Goal: Book appointment/travel/reservation

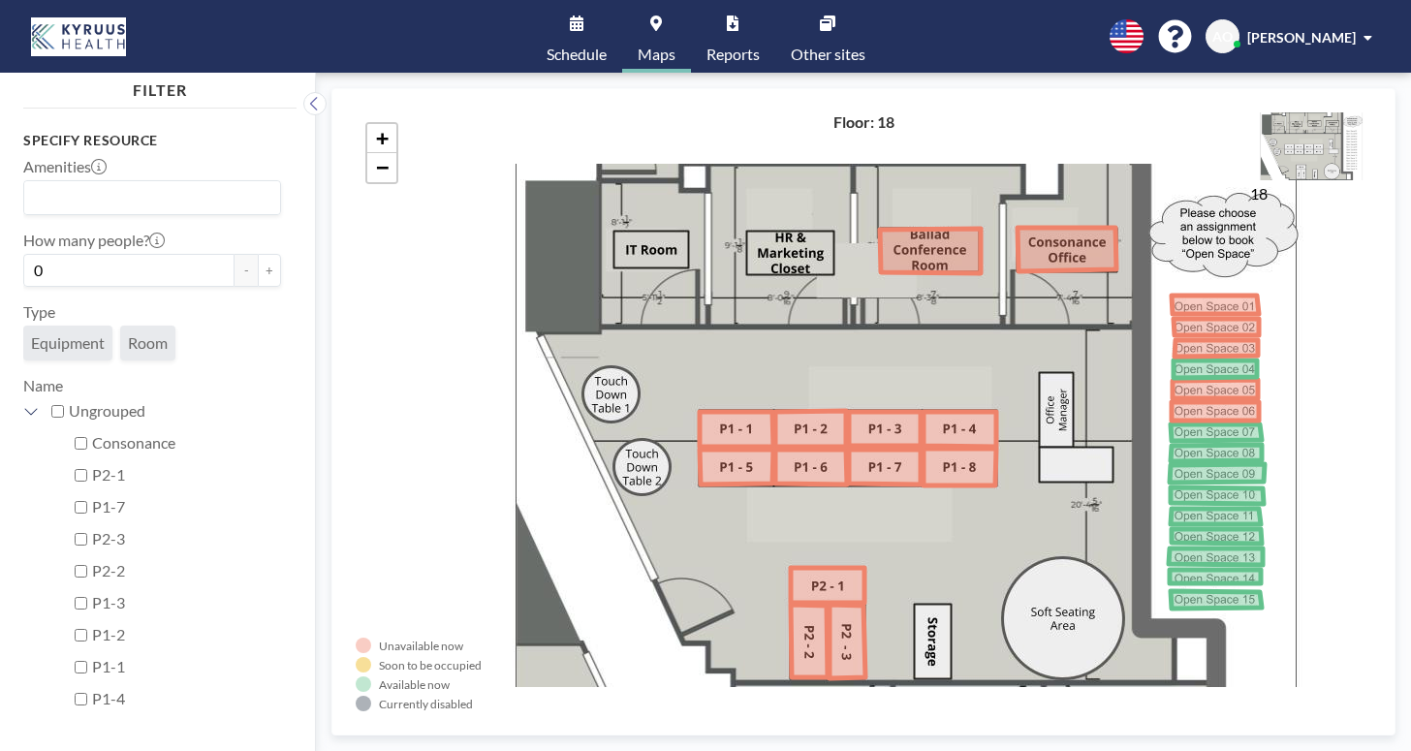
click at [584, 23] on icon at bounding box center [577, 24] width 14 height 16
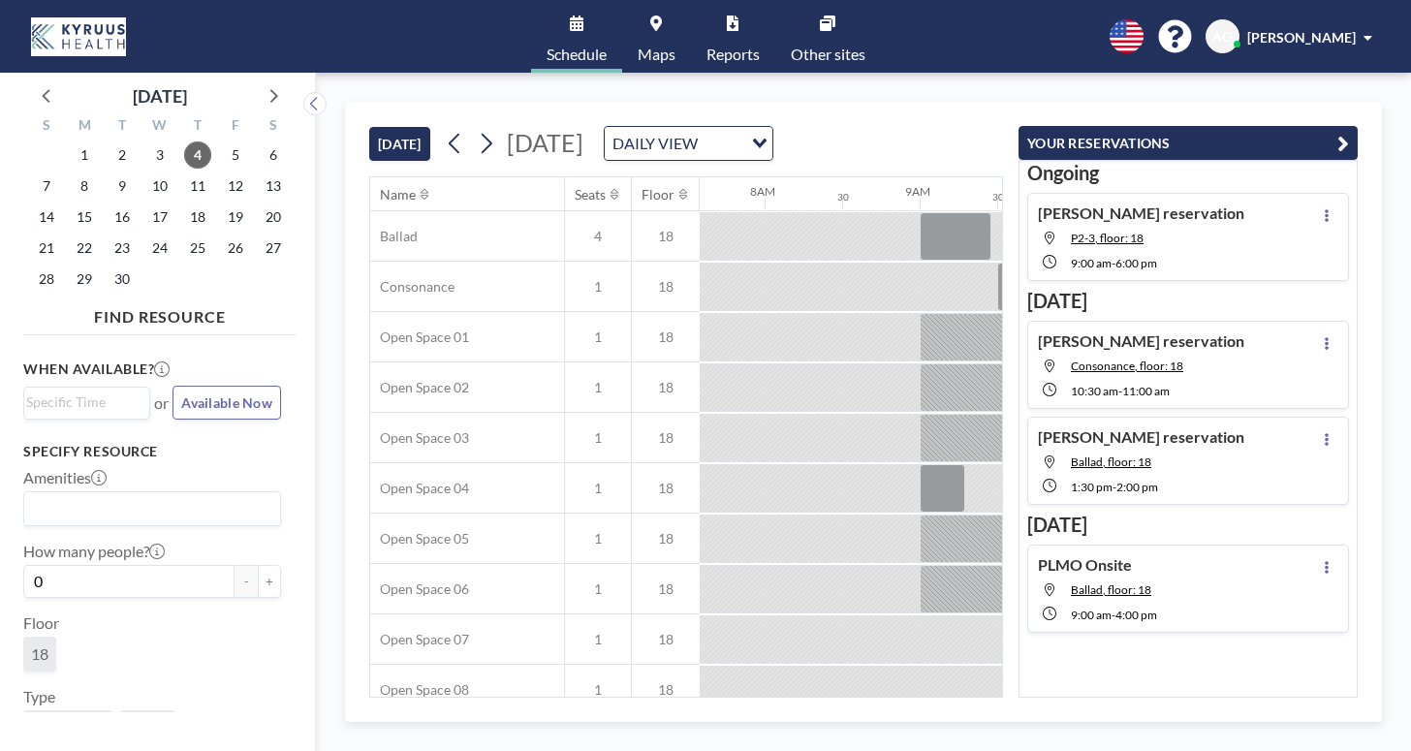
scroll to position [0, 1197]
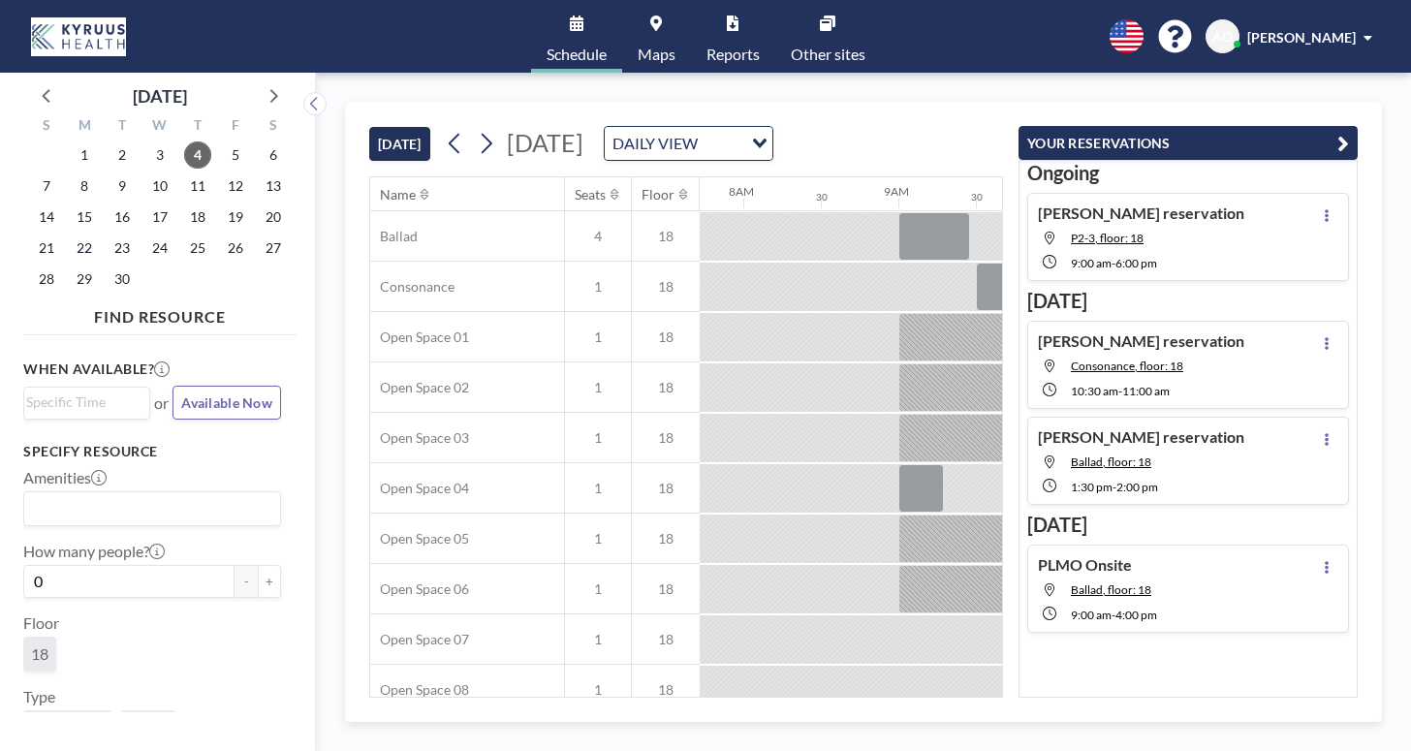
click at [962, 103] on div "TODAY Thursday, September 4, 2025 DAILY VIEW Loading..." at bounding box center [686, 140] width 634 height 74
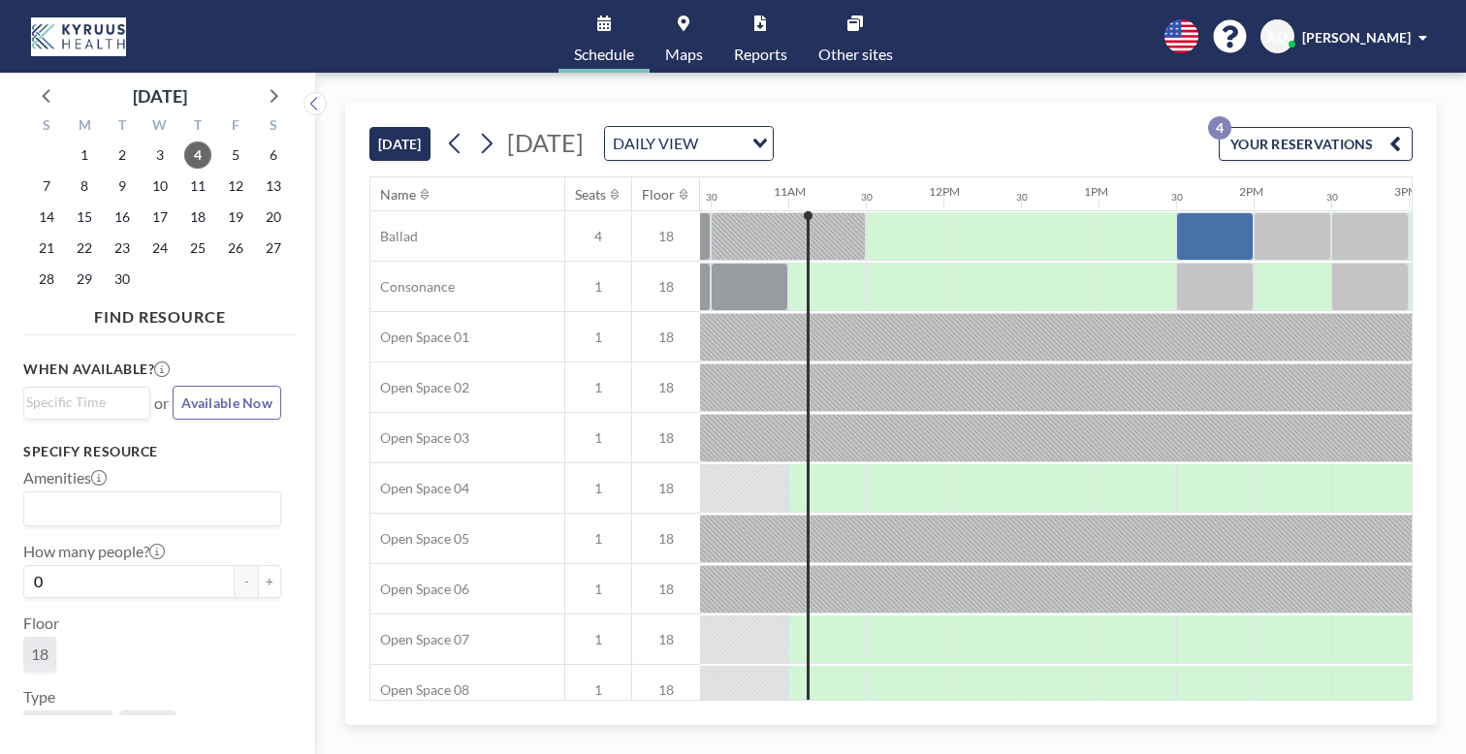
scroll to position [0, 1406]
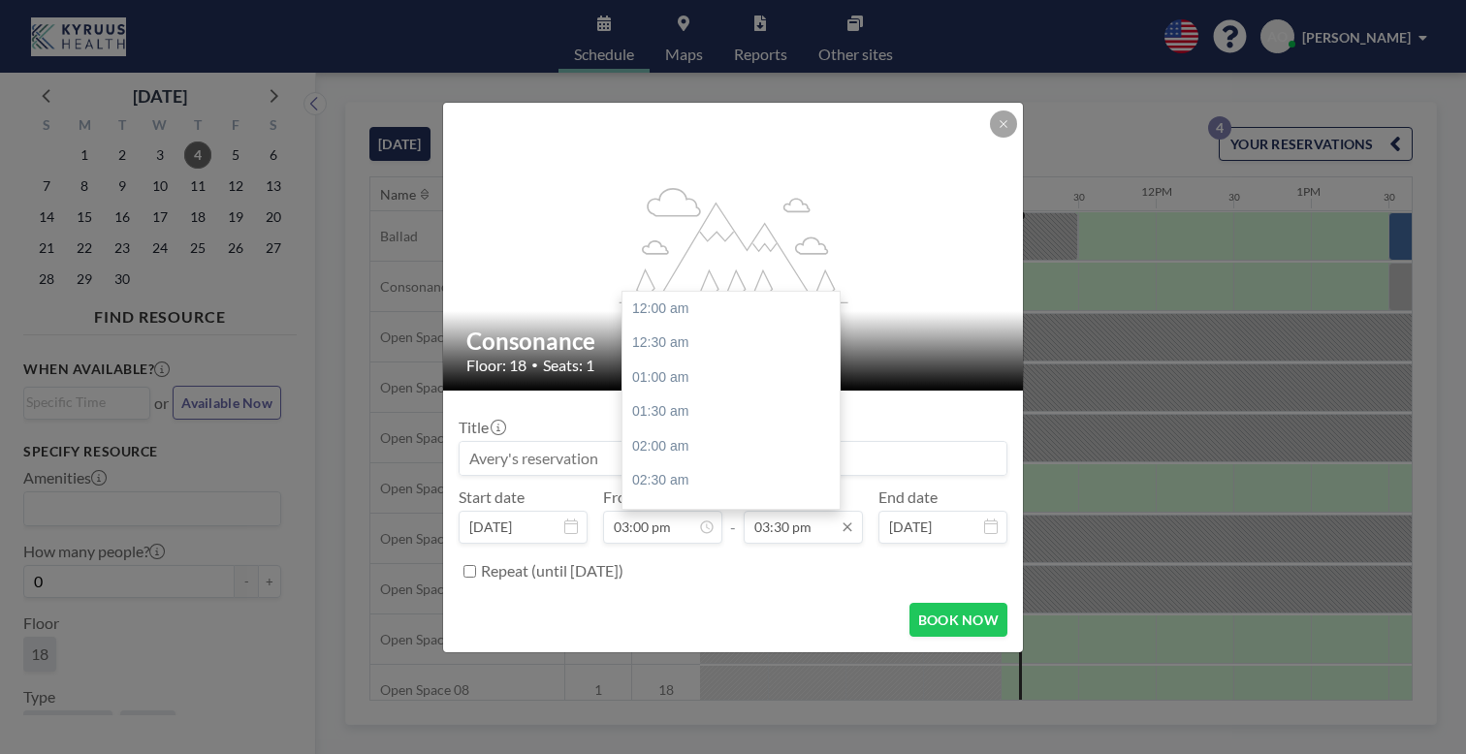
scroll to position [960, 0]
click at [644, 436] on div "04:00 pm" at bounding box center [736, 453] width 228 height 35
type input "04:00 pm"
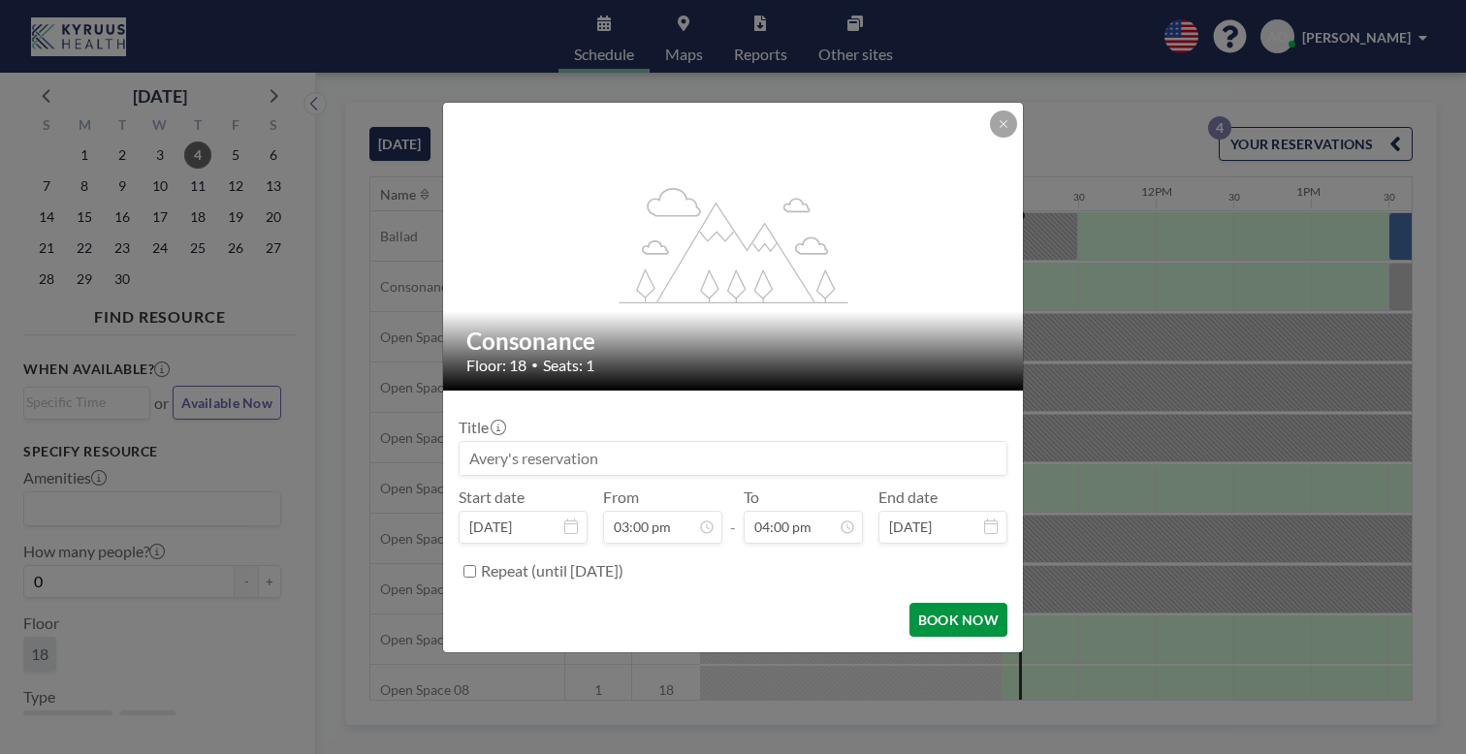
click at [937, 603] on button "BOOK NOW" at bounding box center [958, 620] width 98 height 34
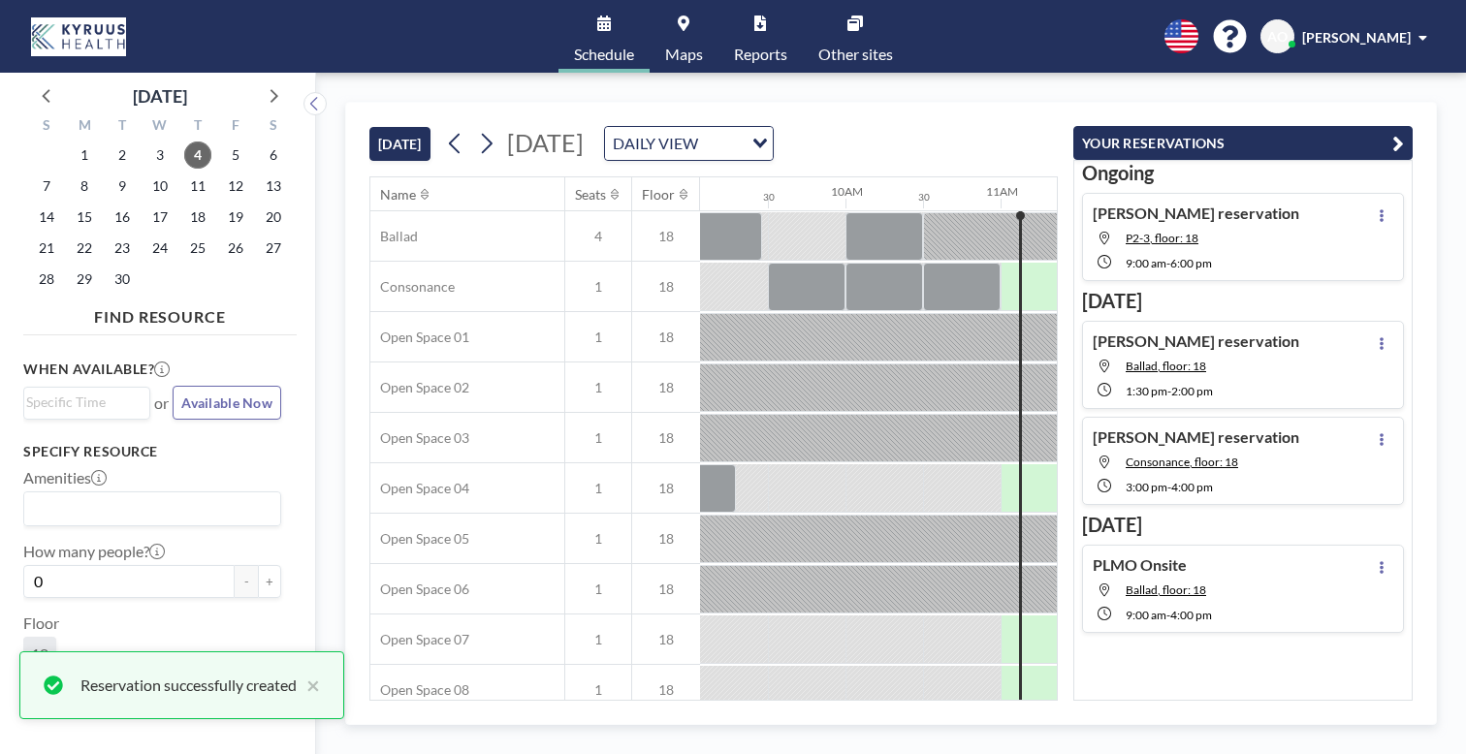
click at [1404, 132] on icon "button" at bounding box center [1398, 143] width 12 height 23
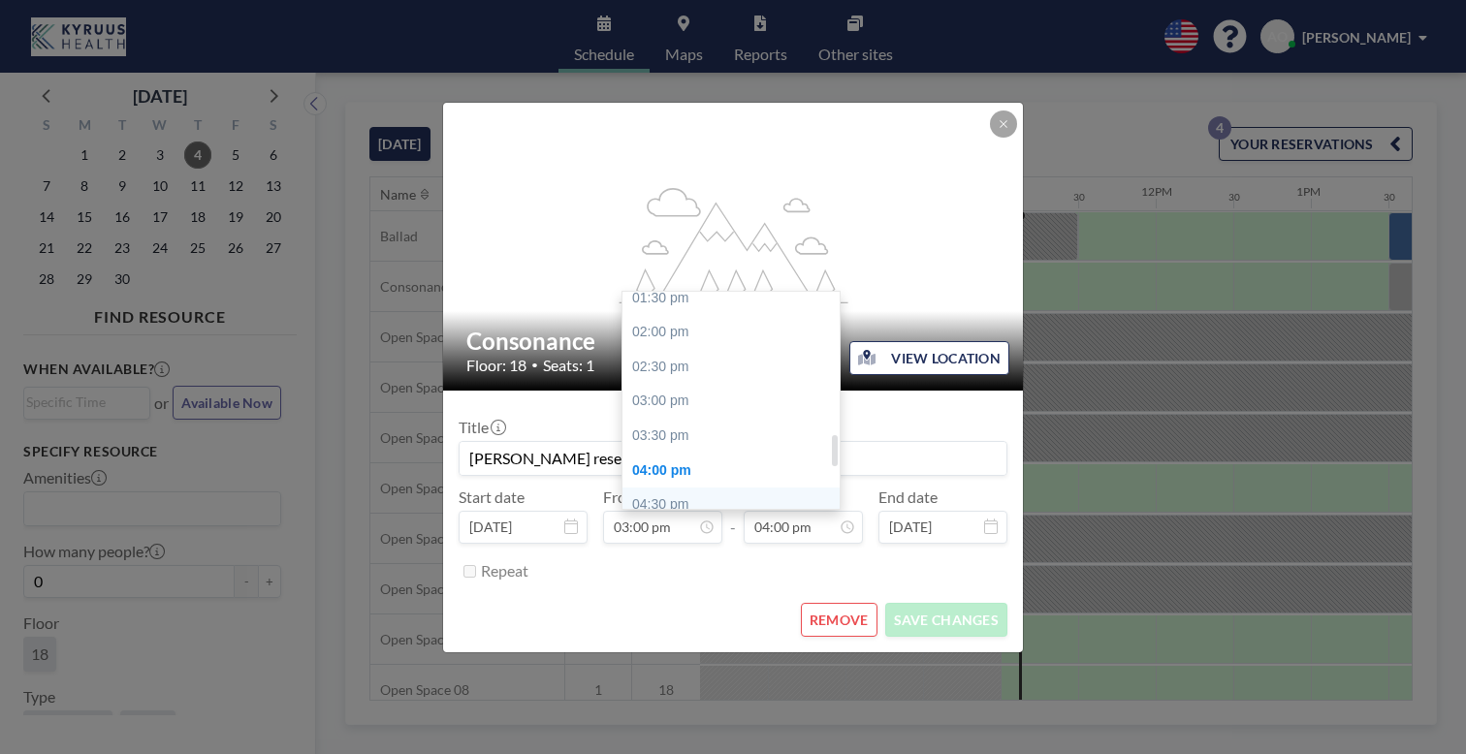
scroll to position [920, 0]
click at [662, 441] on div "03:30 pm" at bounding box center [736, 458] width 228 height 35
type input "03:30 pm"
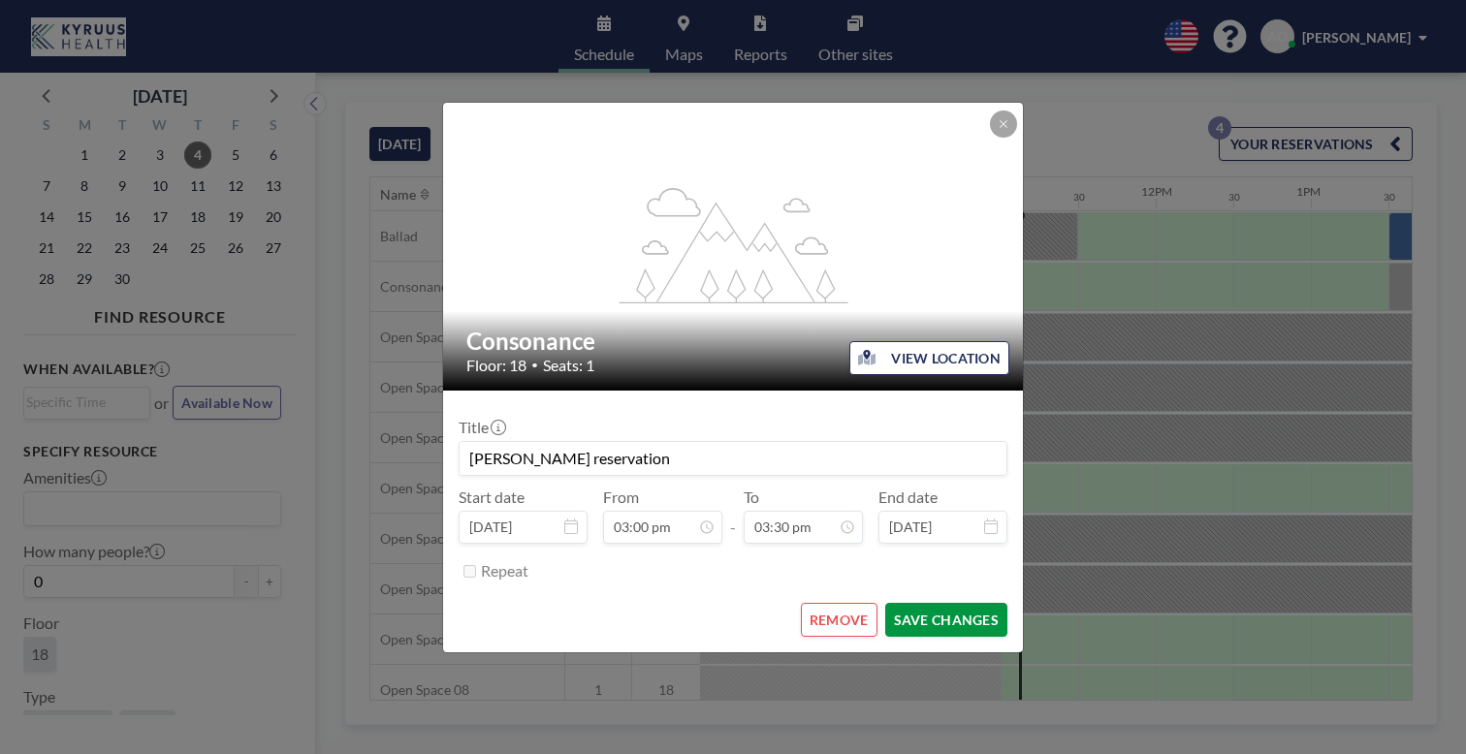
click at [901, 603] on button "SAVE CHANGES" at bounding box center [946, 620] width 122 height 34
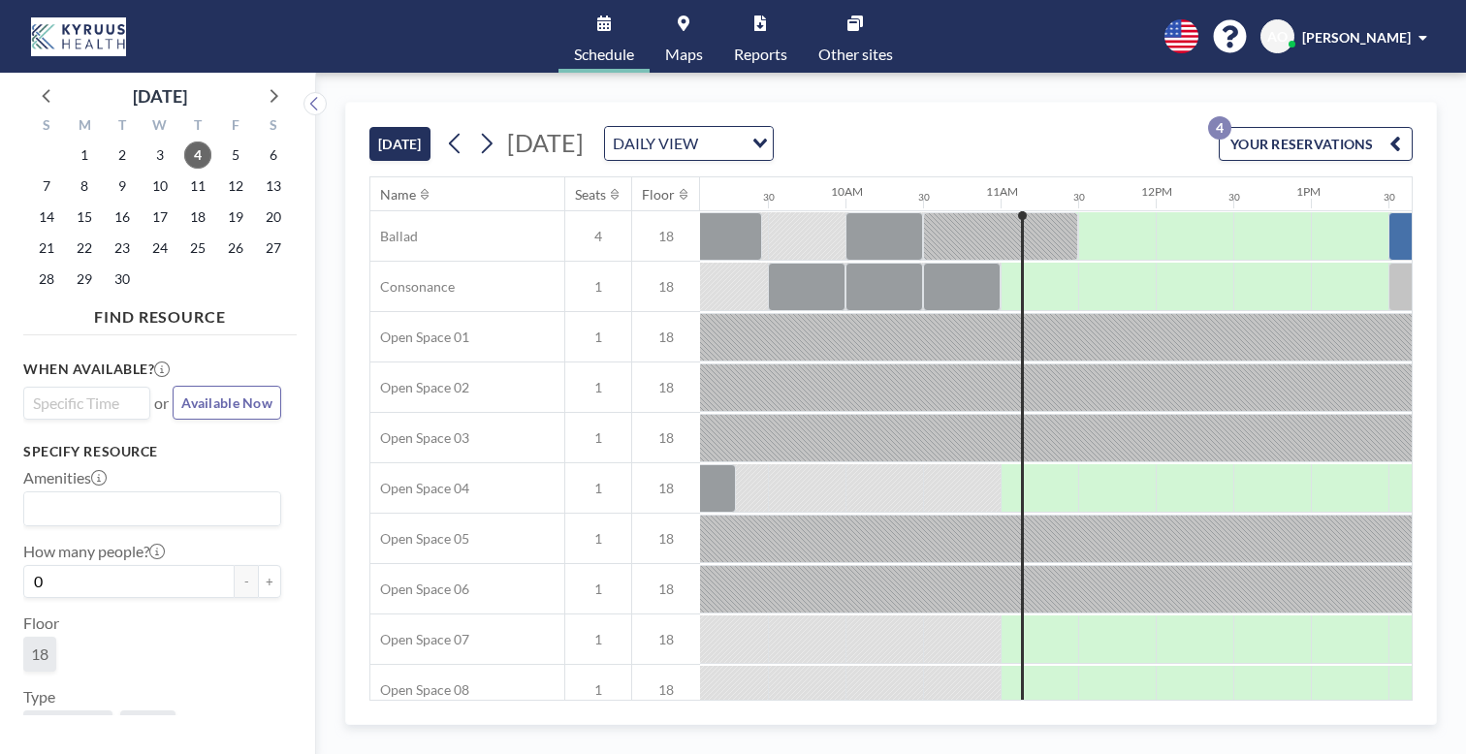
click at [68, 392] on input "Search for option" at bounding box center [82, 403] width 112 height 23
click at [65, 601] on li "2:30 pm" at bounding box center [86, 616] width 123 height 31
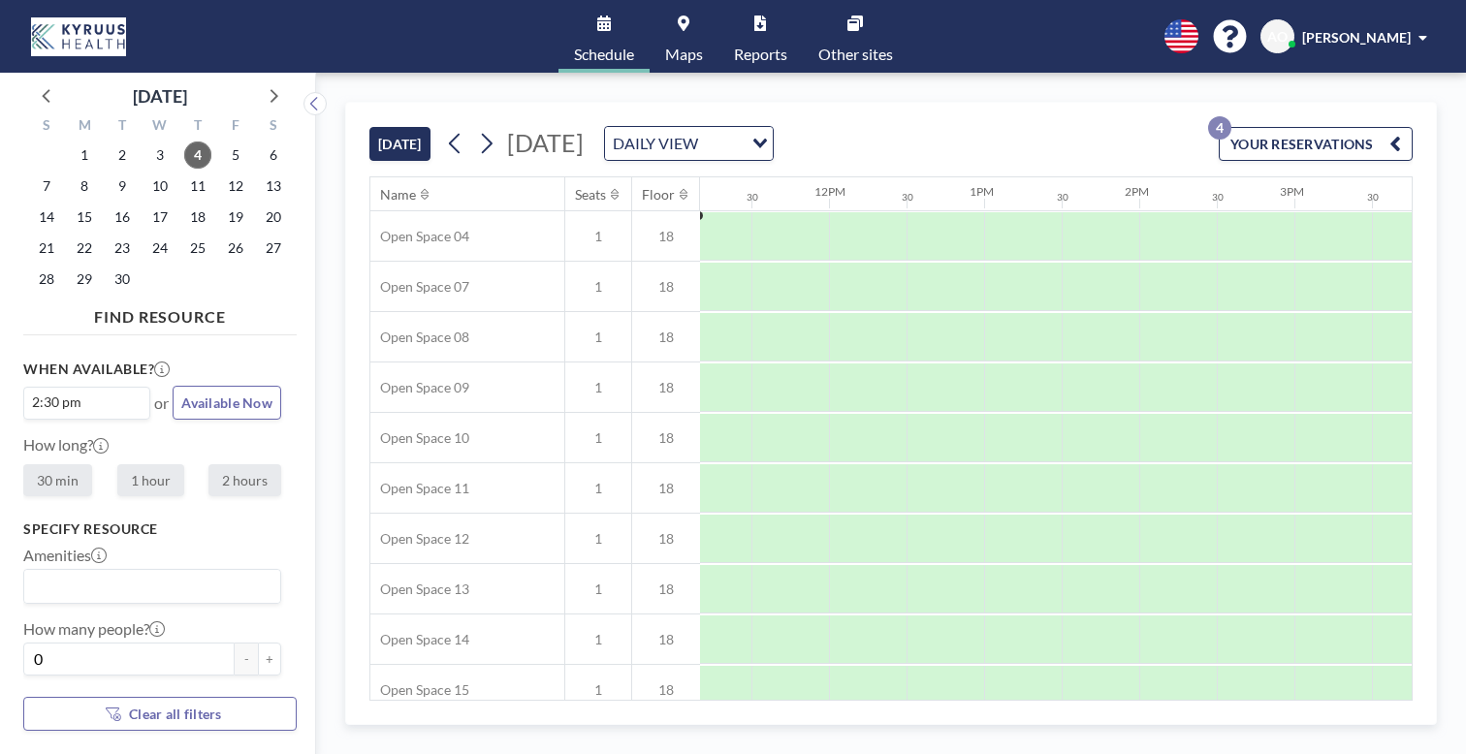
scroll to position [0, 1764]
click at [117, 464] on label "1 hour" at bounding box center [150, 480] width 67 height 32
radio input "true"
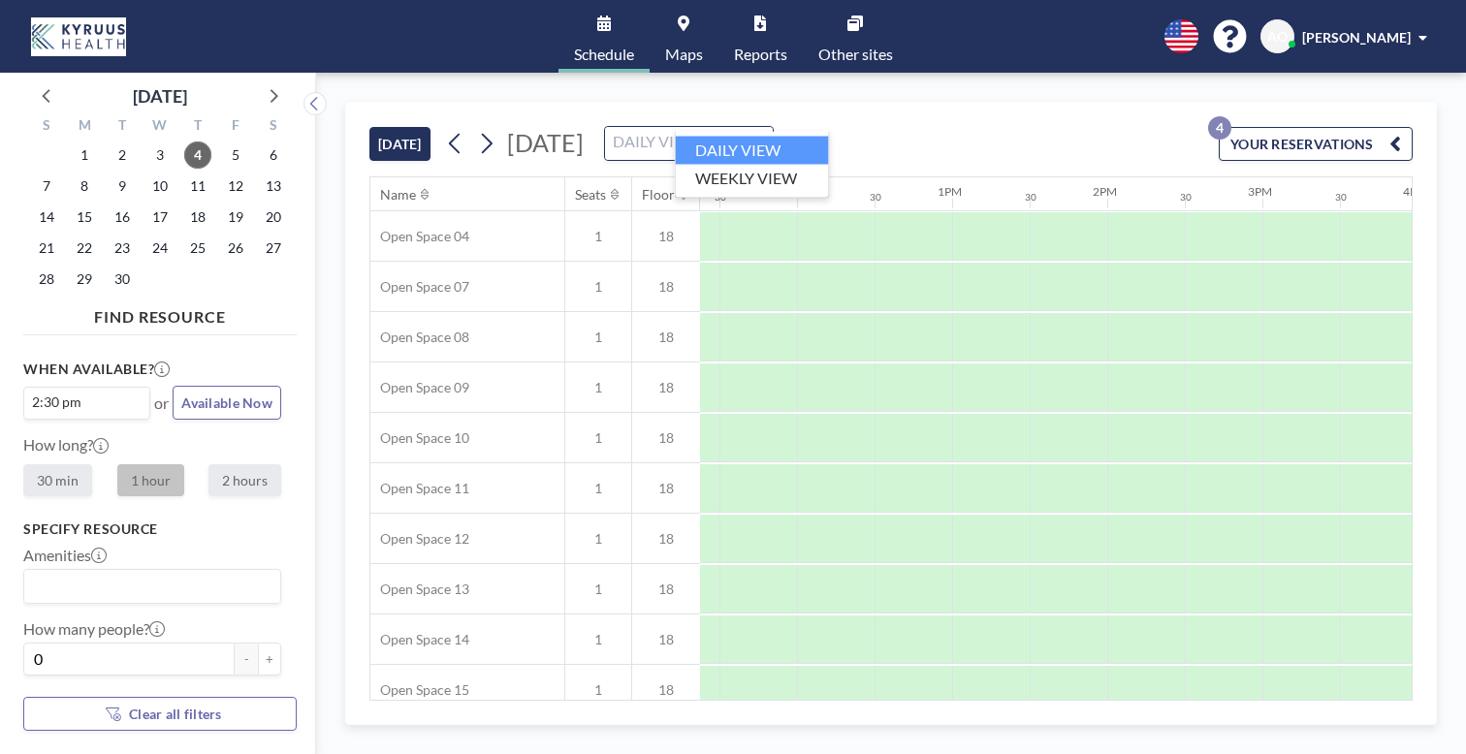
click at [773, 127] on div "Loading..." at bounding box center [761, 141] width 22 height 29
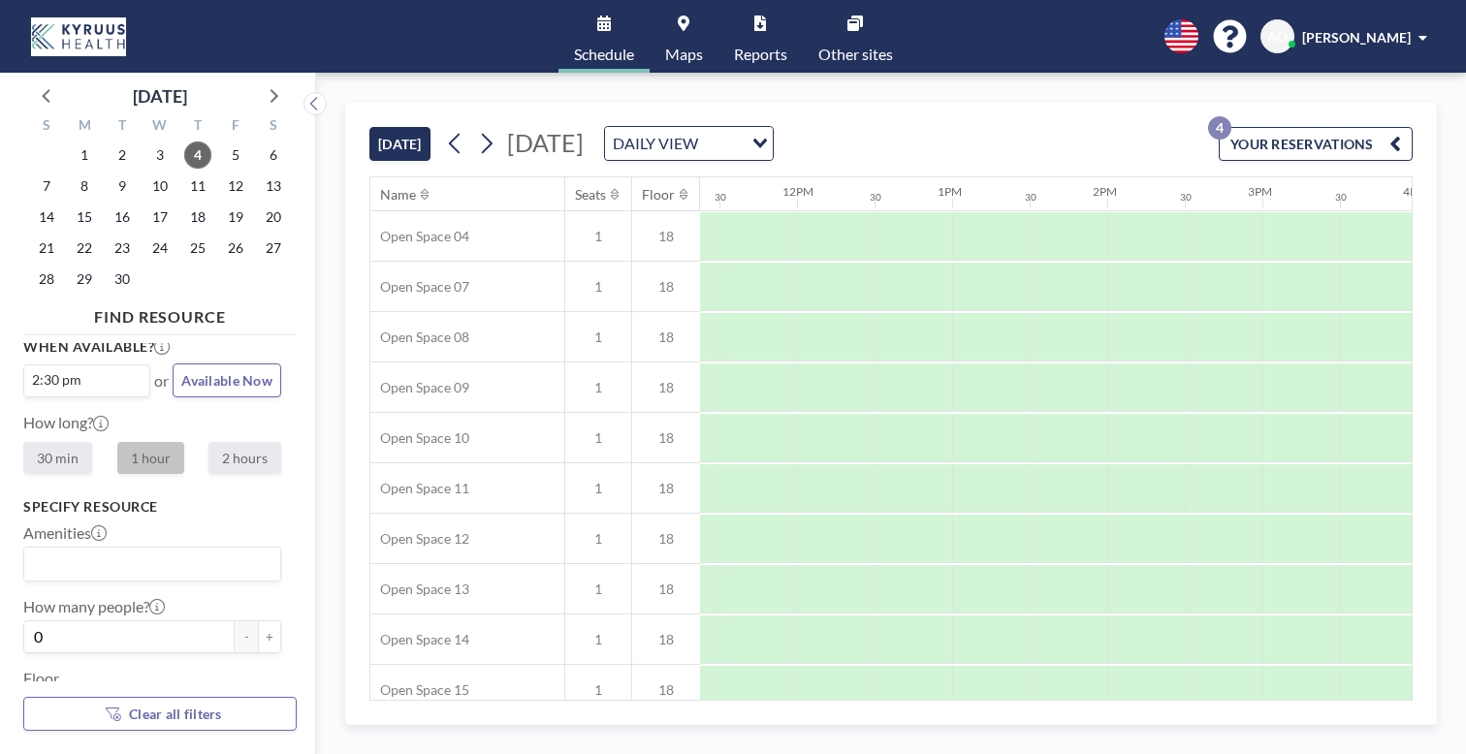
scroll to position [67, 0]
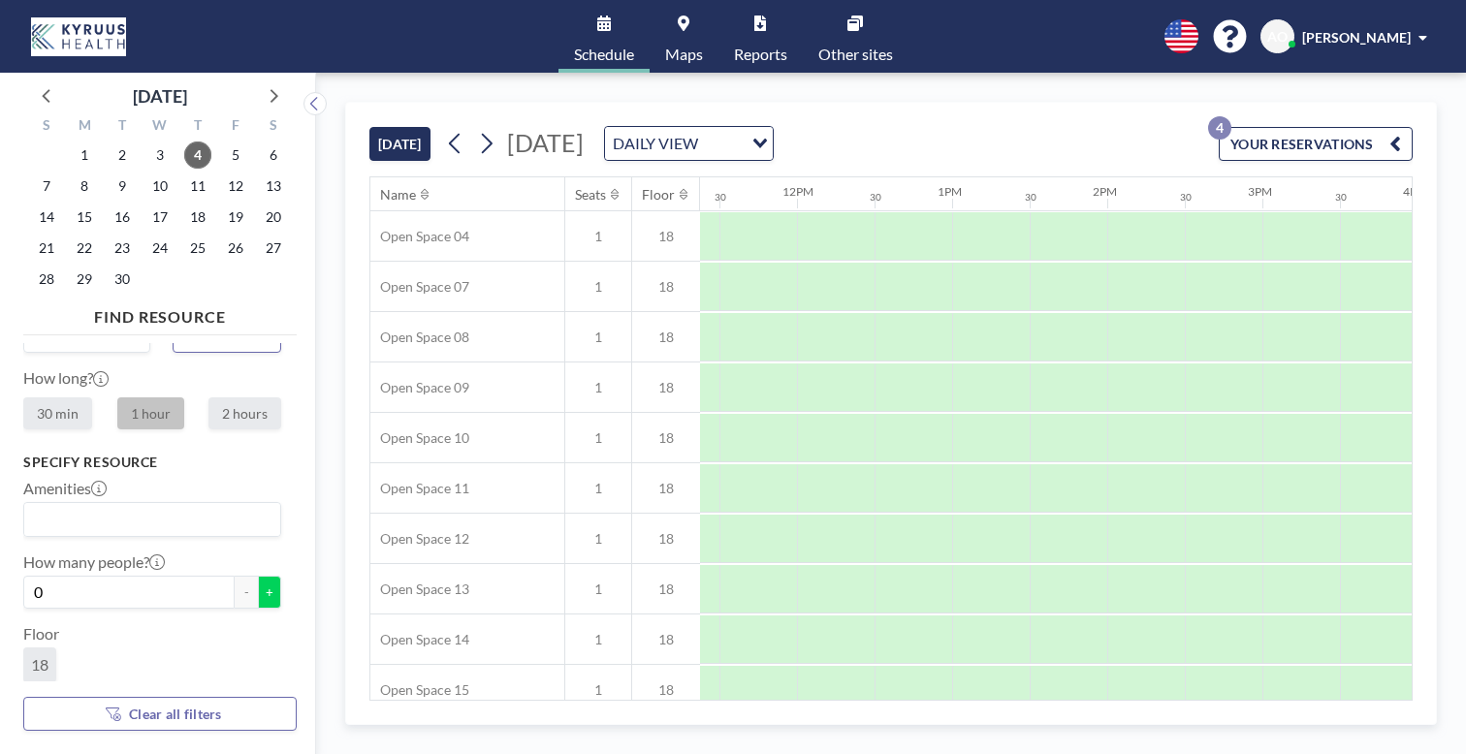
click at [258, 576] on button "+" at bounding box center [269, 592] width 23 height 33
type input "1"
click at [1313, 750] on html "Schedule Maps Reports Other sites English Polski 日本語 Española AO Avery Orman Se…" at bounding box center [733, 377] width 1466 height 754
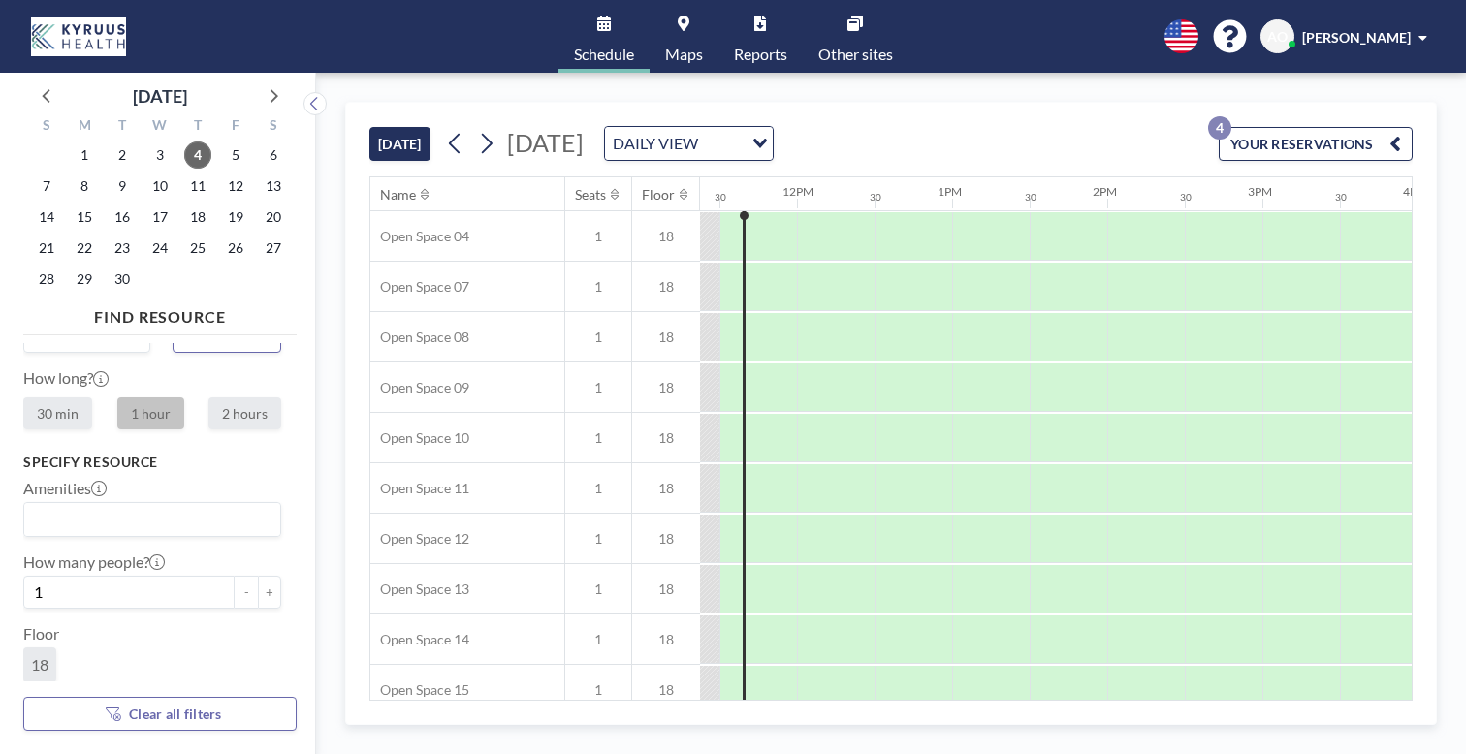
click at [1410, 36] on span "[PERSON_NAME]" at bounding box center [1356, 37] width 109 height 16
click at [974, 103] on div "TODAY Thursday, September 4, 2025 DAILY VIEW Loading... YOUR RESERVATIONS 4" at bounding box center [890, 140] width 1043 height 74
click at [1213, 73] on div "TODAY Thursday, September 4, 2025 DAILY VIEW Loading... YOUR RESERVATIONS 4 Nam…" at bounding box center [891, 413] width 1150 height 681
click at [1410, 33] on span "[PERSON_NAME]" at bounding box center [1356, 37] width 109 height 16
click at [316, 73] on div "TODAY Thursday, September 4, 2025 DAILY VIEW Loading... YOUR RESERVATIONS 4 Nam…" at bounding box center [891, 413] width 1150 height 681
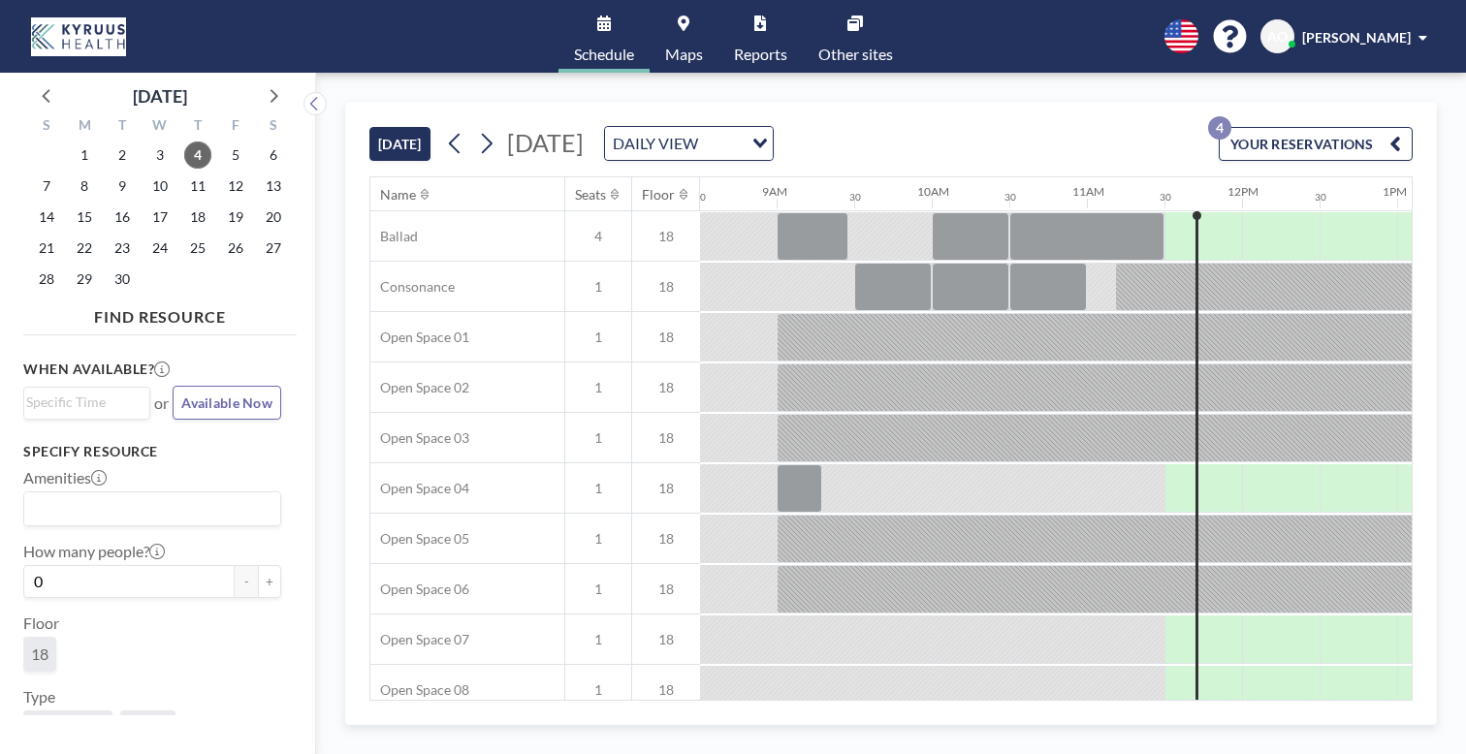
scroll to position [0, 1386]
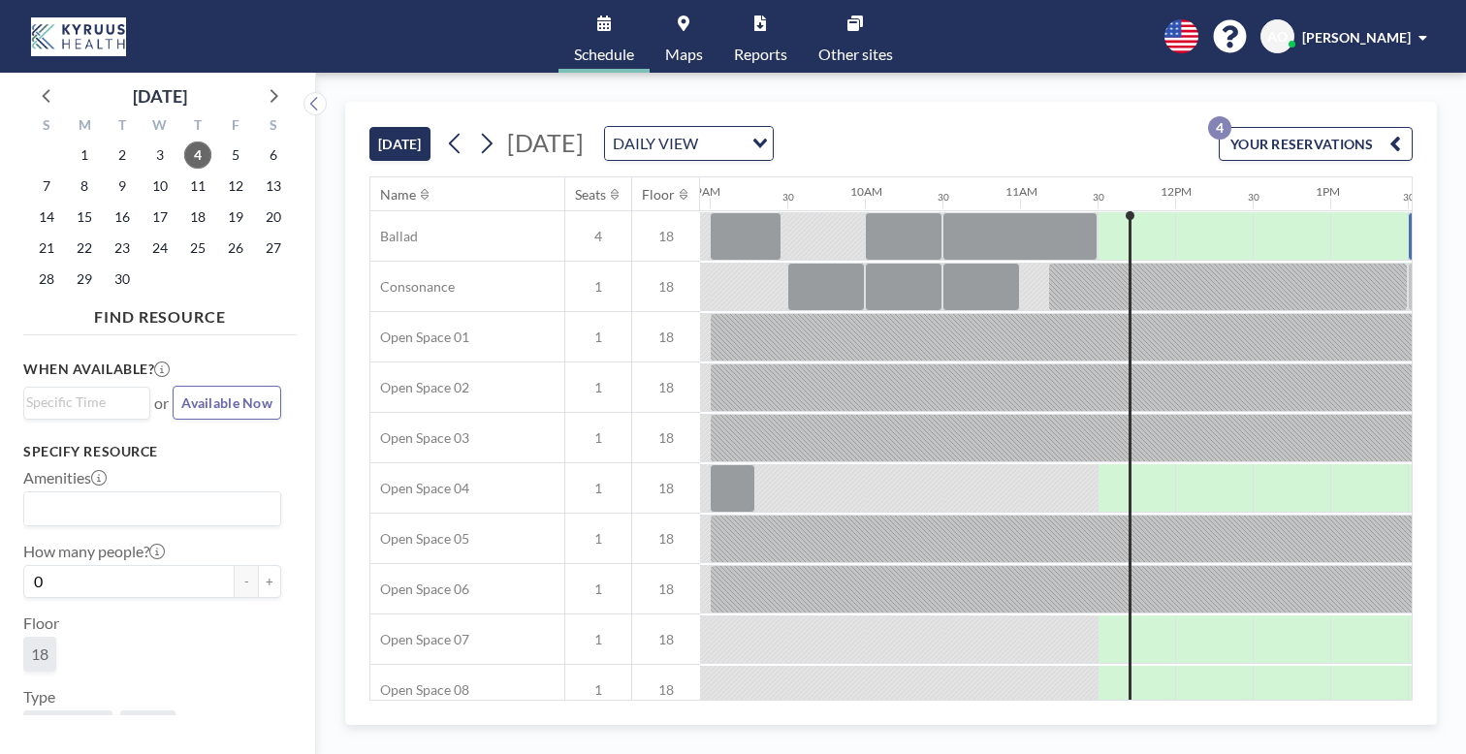
click at [822, 17] on link "Other sites" at bounding box center [856, 36] width 106 height 73
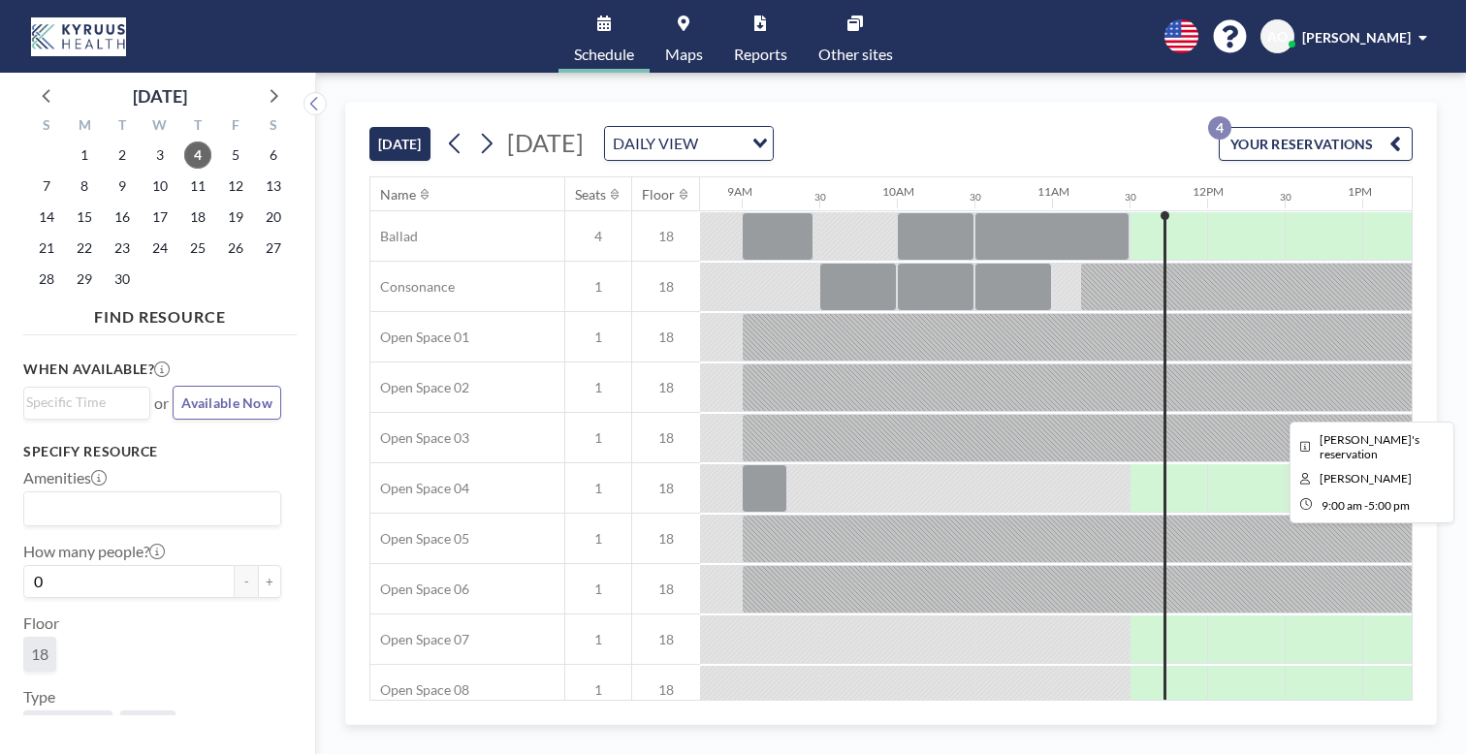
scroll to position [0, 1386]
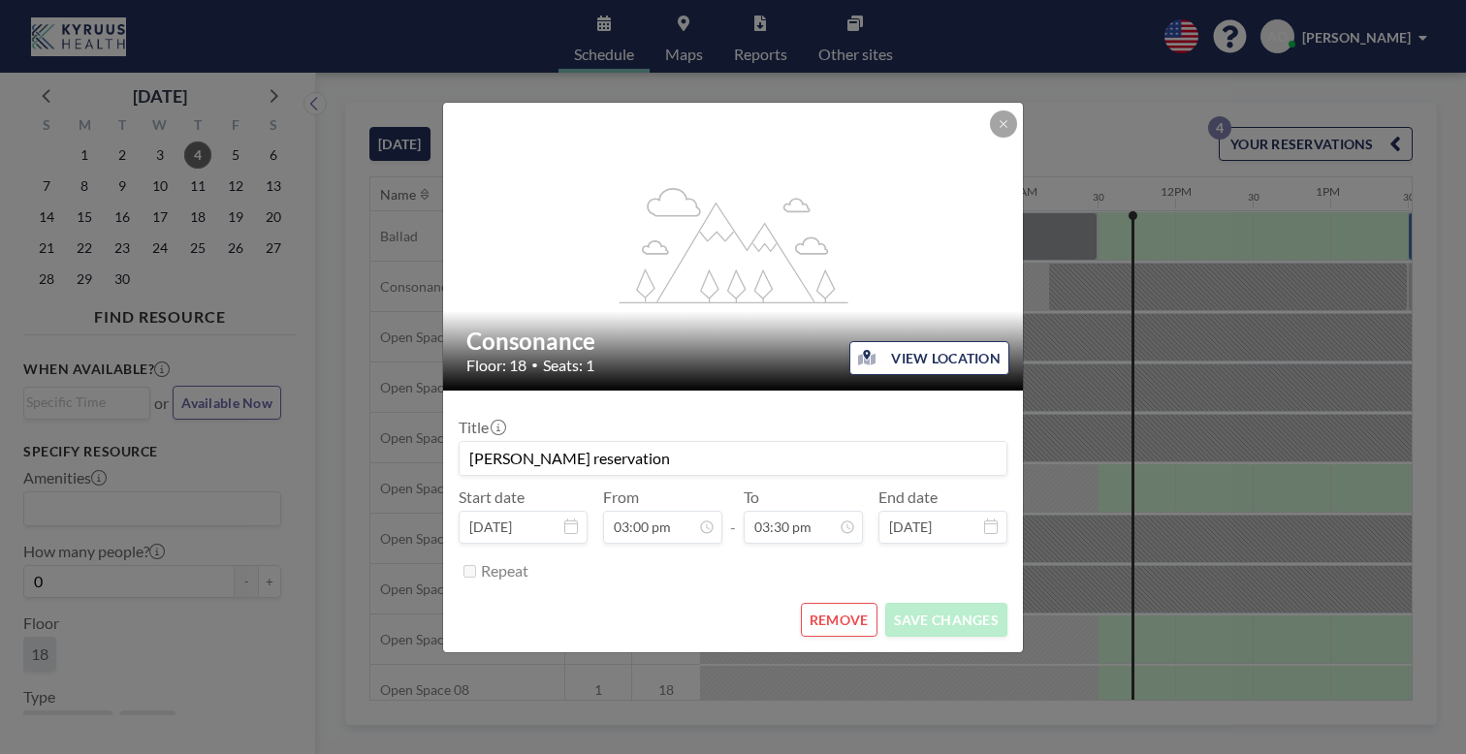
click at [823, 603] on button "REMOVE" at bounding box center [839, 620] width 77 height 34
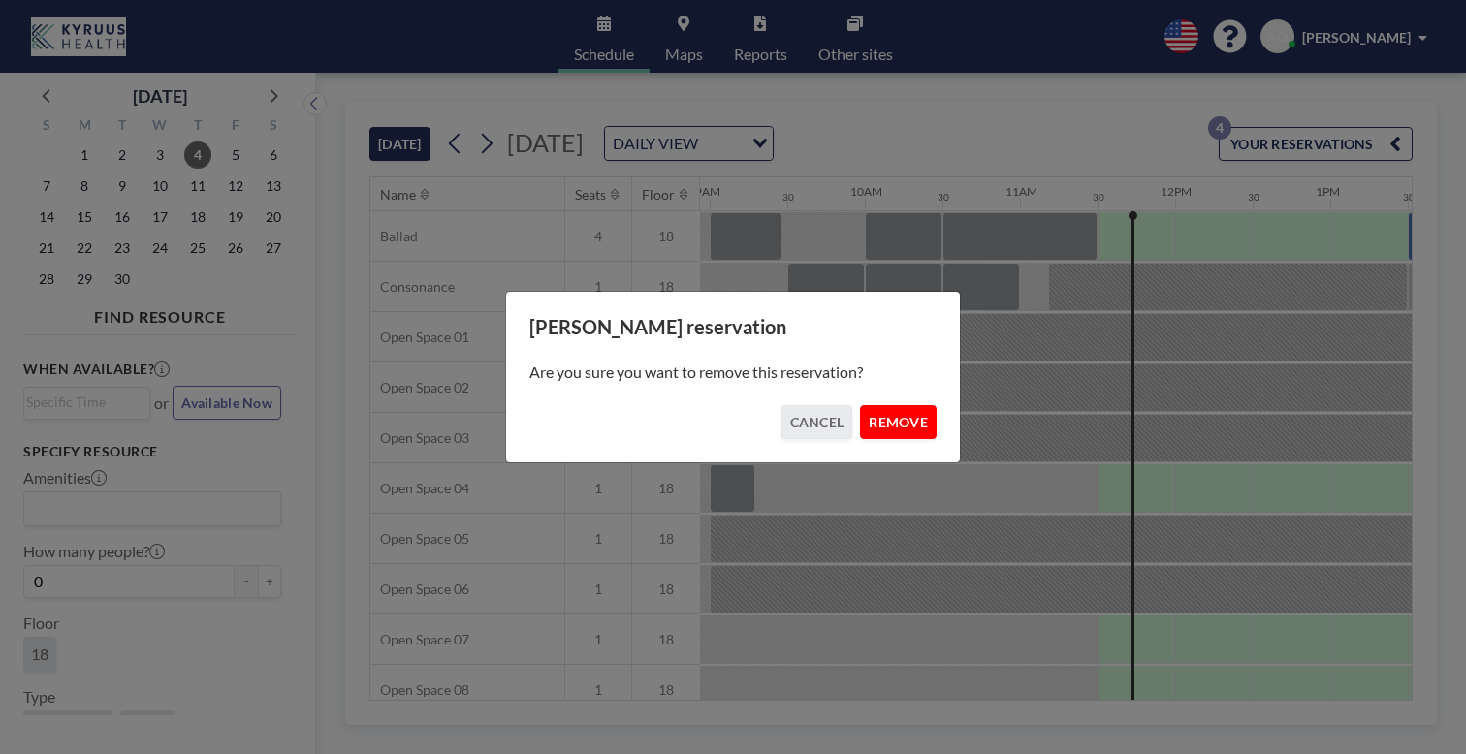
click at [883, 419] on button "REMOVE" at bounding box center [898, 422] width 77 height 34
